Goal: Use online tool/utility: Utilize a website feature to perform a specific function

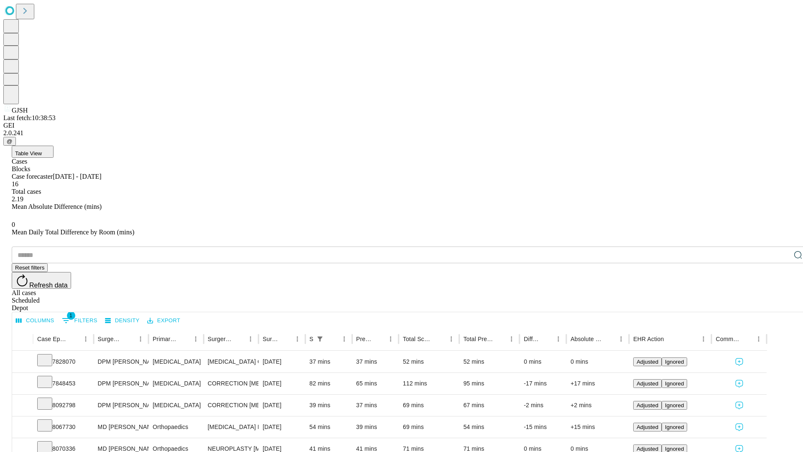
click at [42, 150] on span "Table View" at bounding box center [28, 153] width 27 height 6
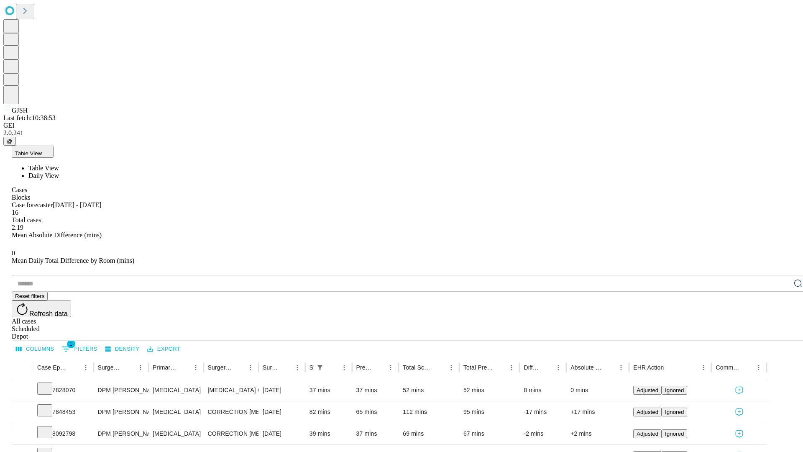
click at [59, 172] on span "Daily View" at bounding box center [43, 175] width 31 height 7
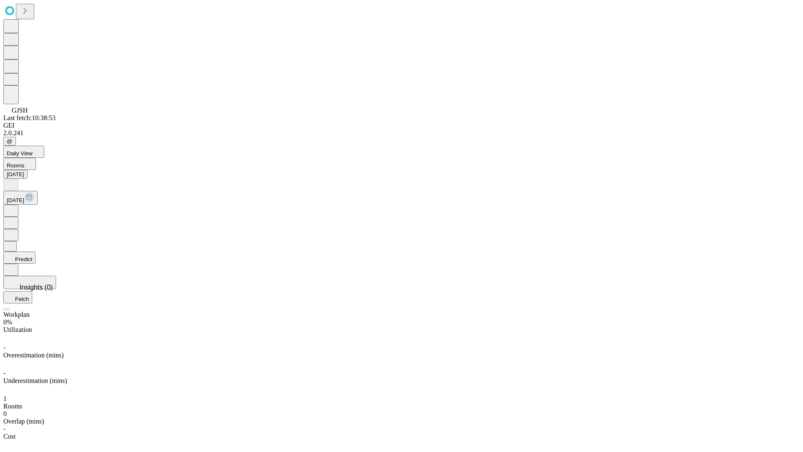
click at [36, 251] on button "Predict" at bounding box center [19, 257] width 32 height 12
